Goal: Information Seeking & Learning: Learn about a topic

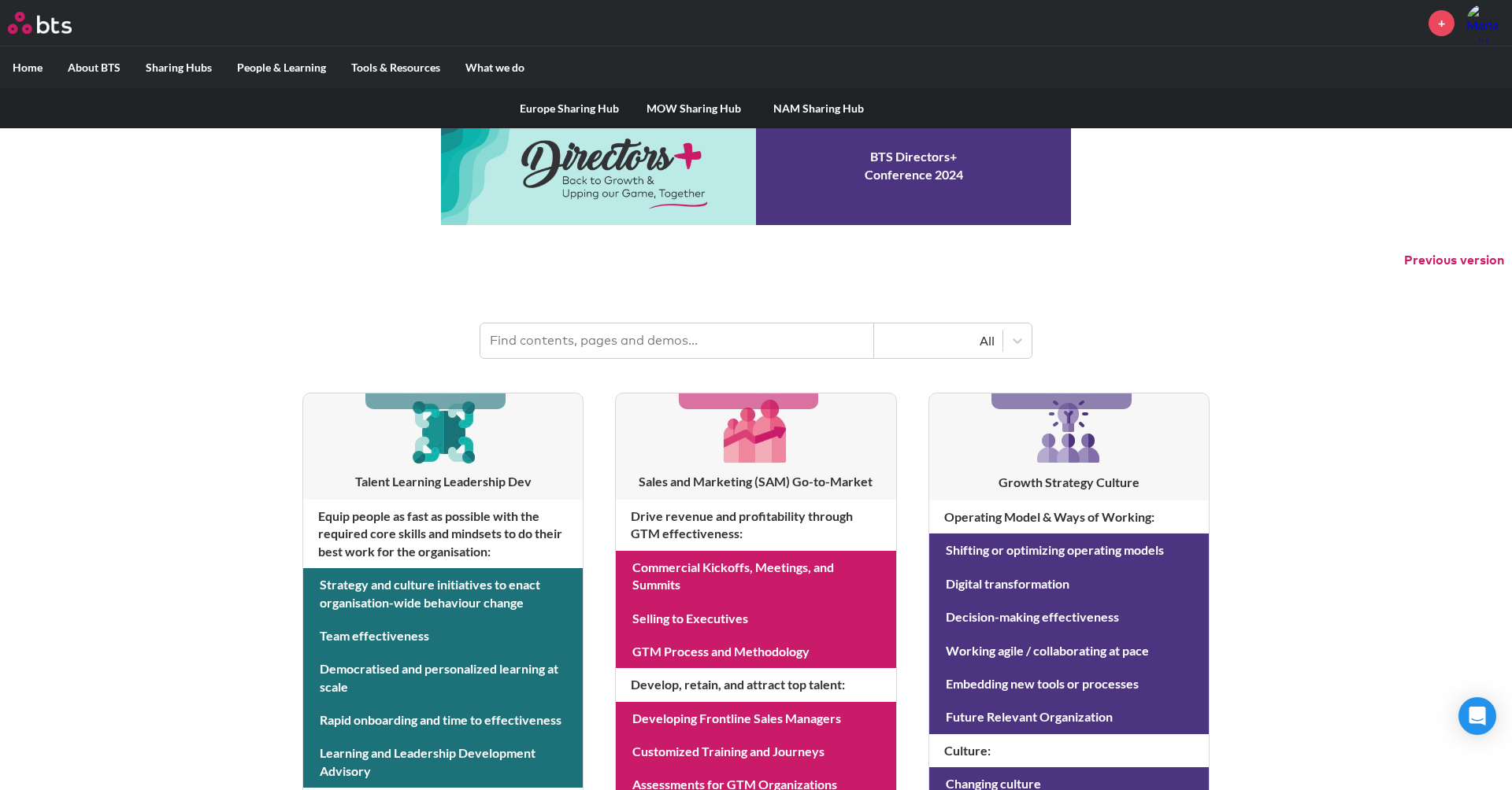
click at [176, 61] on label "Sharing Hubs" at bounding box center [179, 67] width 91 height 41
click at [0, 0] on input "Sharing Hubs" at bounding box center [0, 0] width 0 height 0
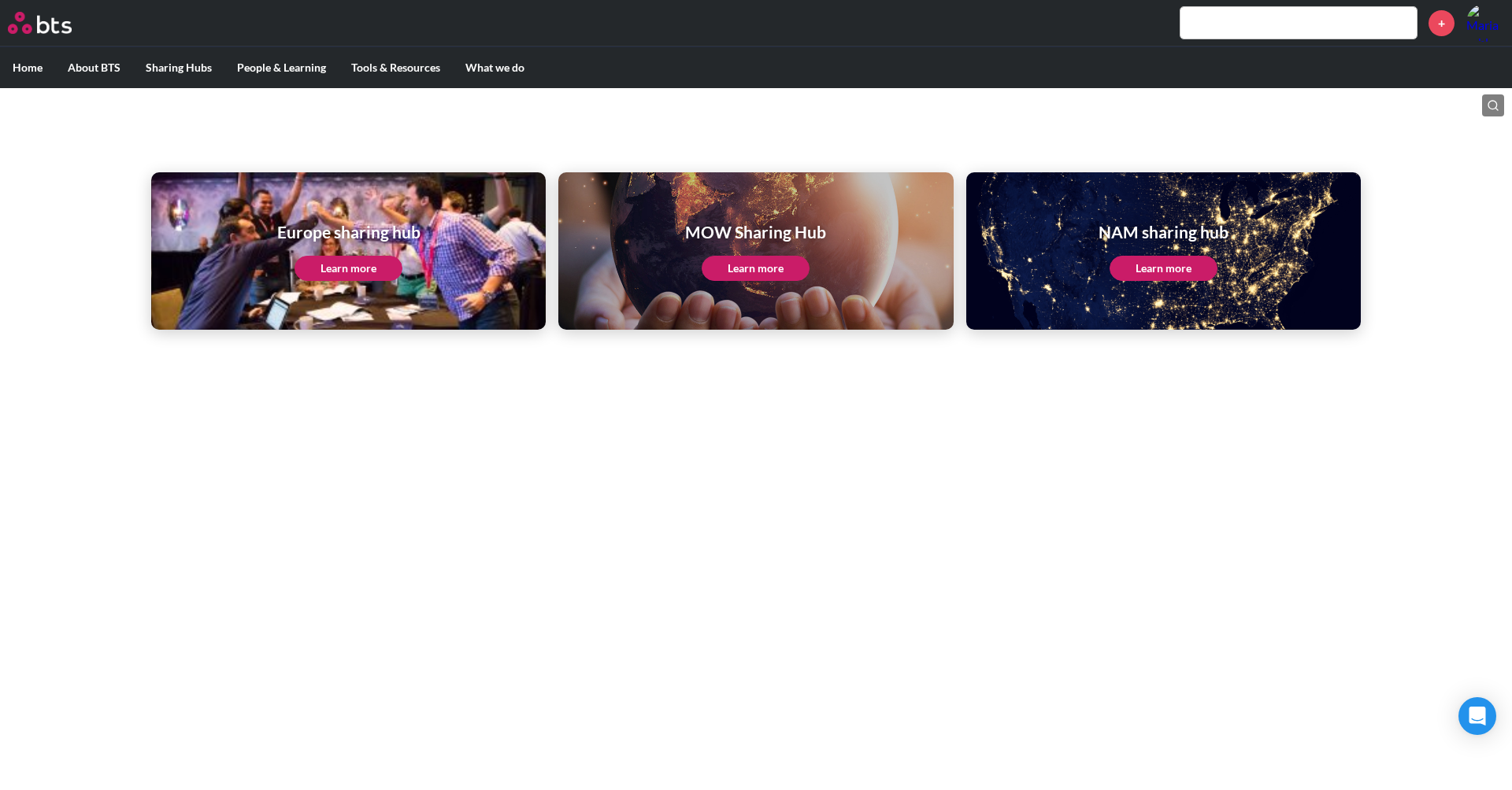
click at [741, 274] on link "Learn more" at bounding box center [755, 268] width 108 height 25
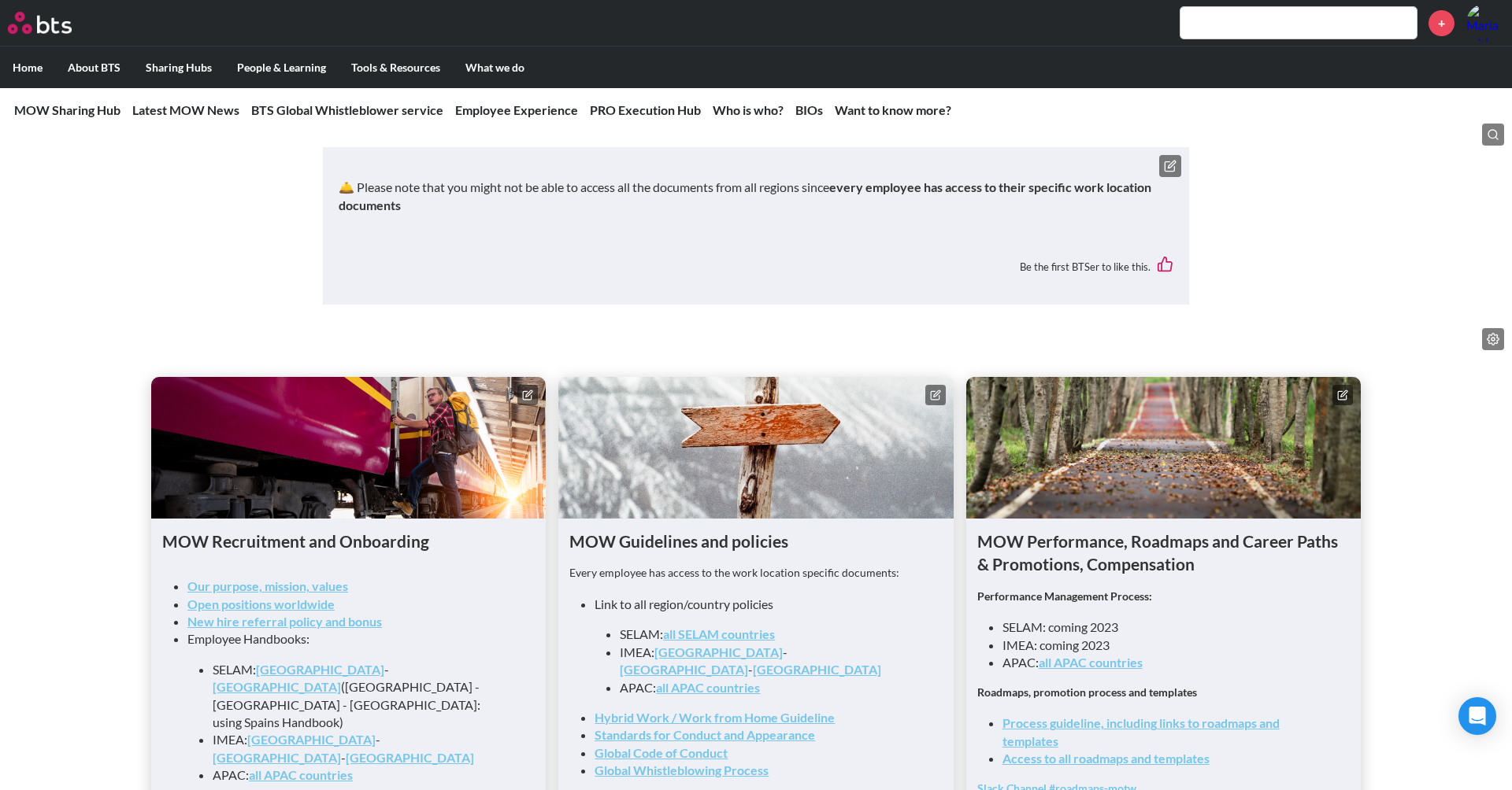
scroll to position [1301, 0]
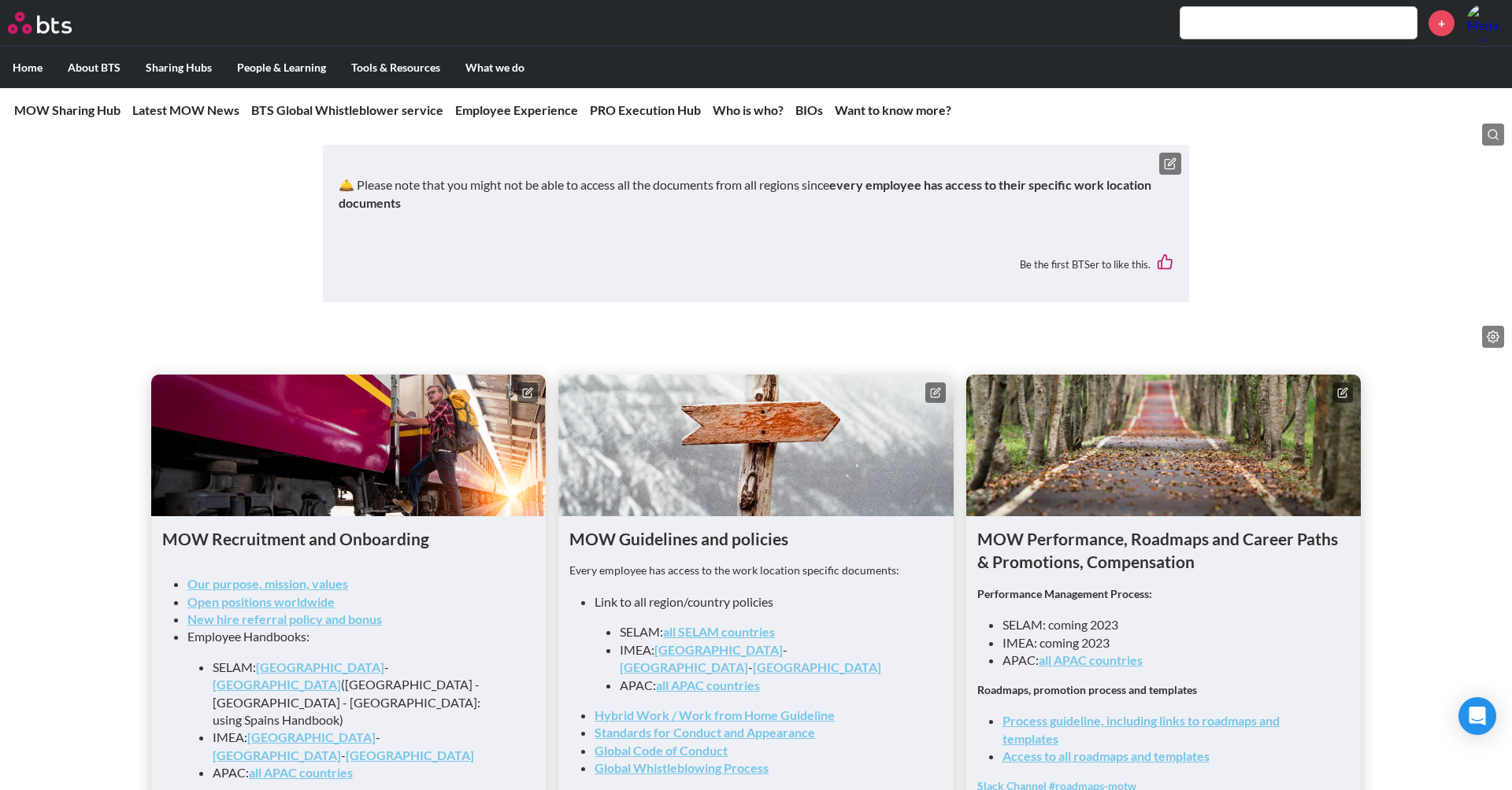
click at [704, 624] on link "all SELAM countries" at bounding box center [718, 631] width 112 height 15
click at [738, 660] on link "Middle East" at bounding box center [684, 668] width 128 height 15
click at [669, 678] on link "all APAC countries" at bounding box center [708, 685] width 104 height 15
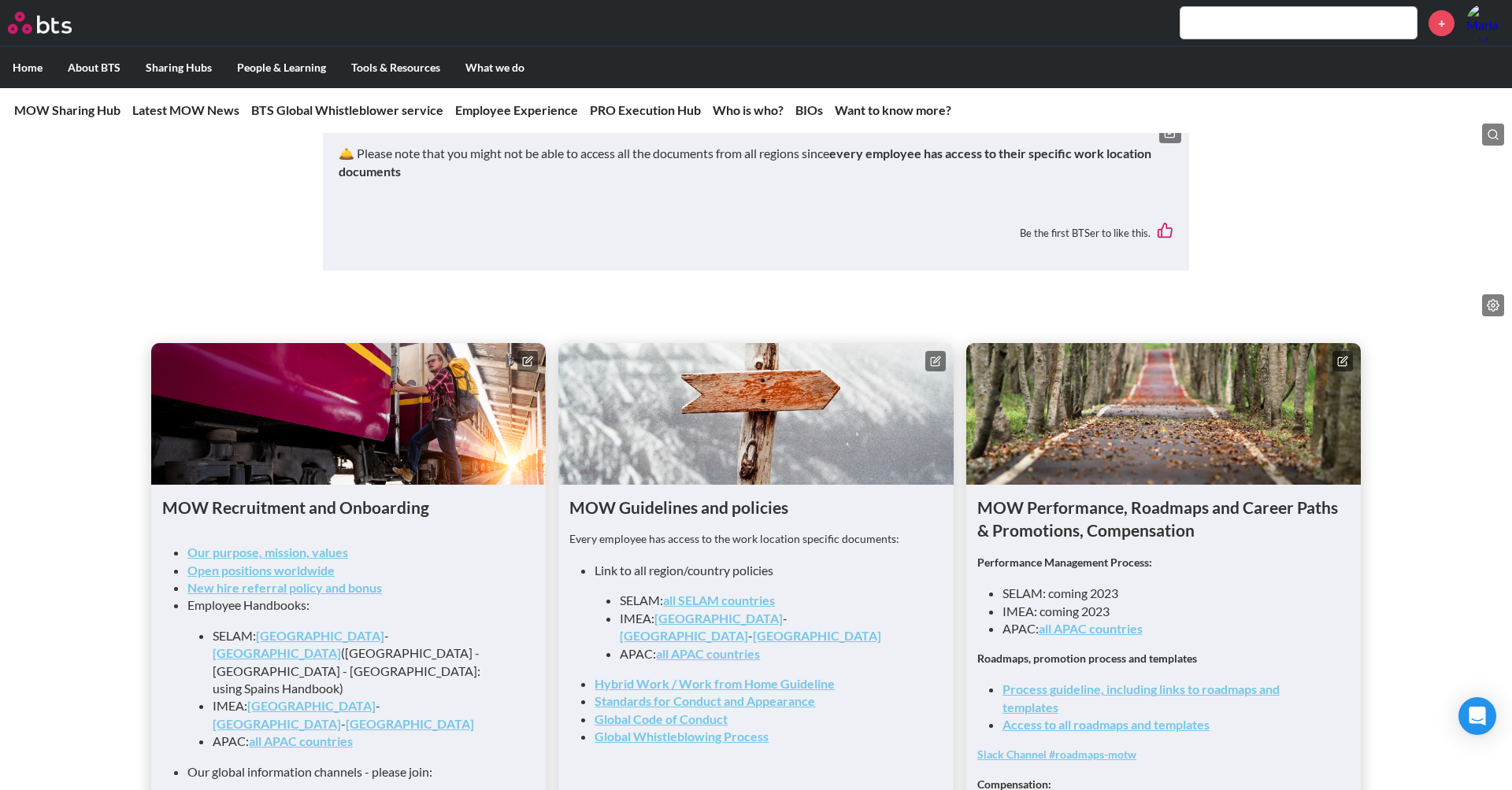
scroll to position [1338, 0]
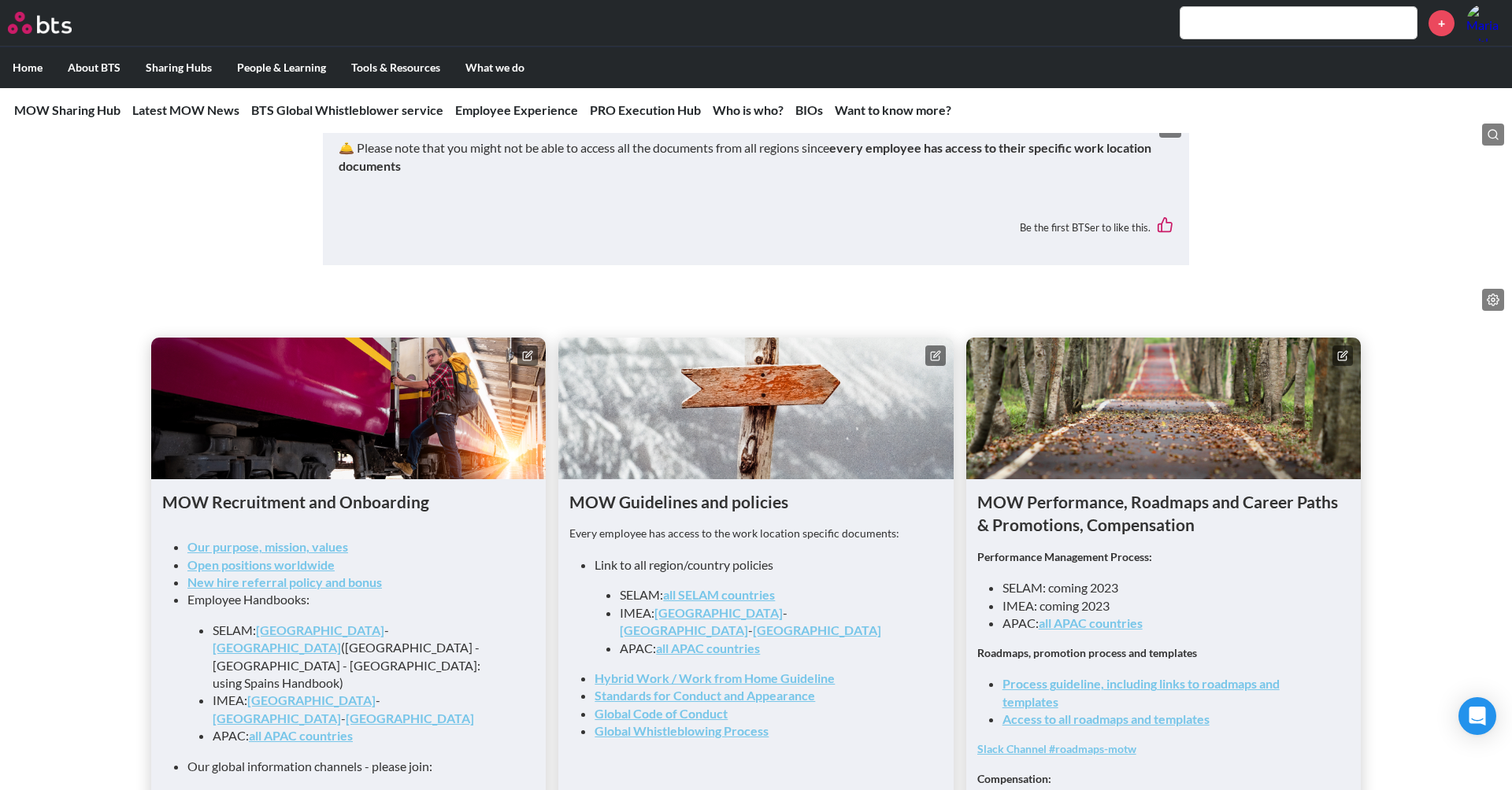
click at [673, 605] on link "India" at bounding box center [718, 613] width 128 height 15
click at [795, 622] on link "Africa" at bounding box center [816, 630] width 128 height 15
click at [709, 641] on link "all APAC countries" at bounding box center [708, 648] width 104 height 15
